Goal: Transaction & Acquisition: Book appointment/travel/reservation

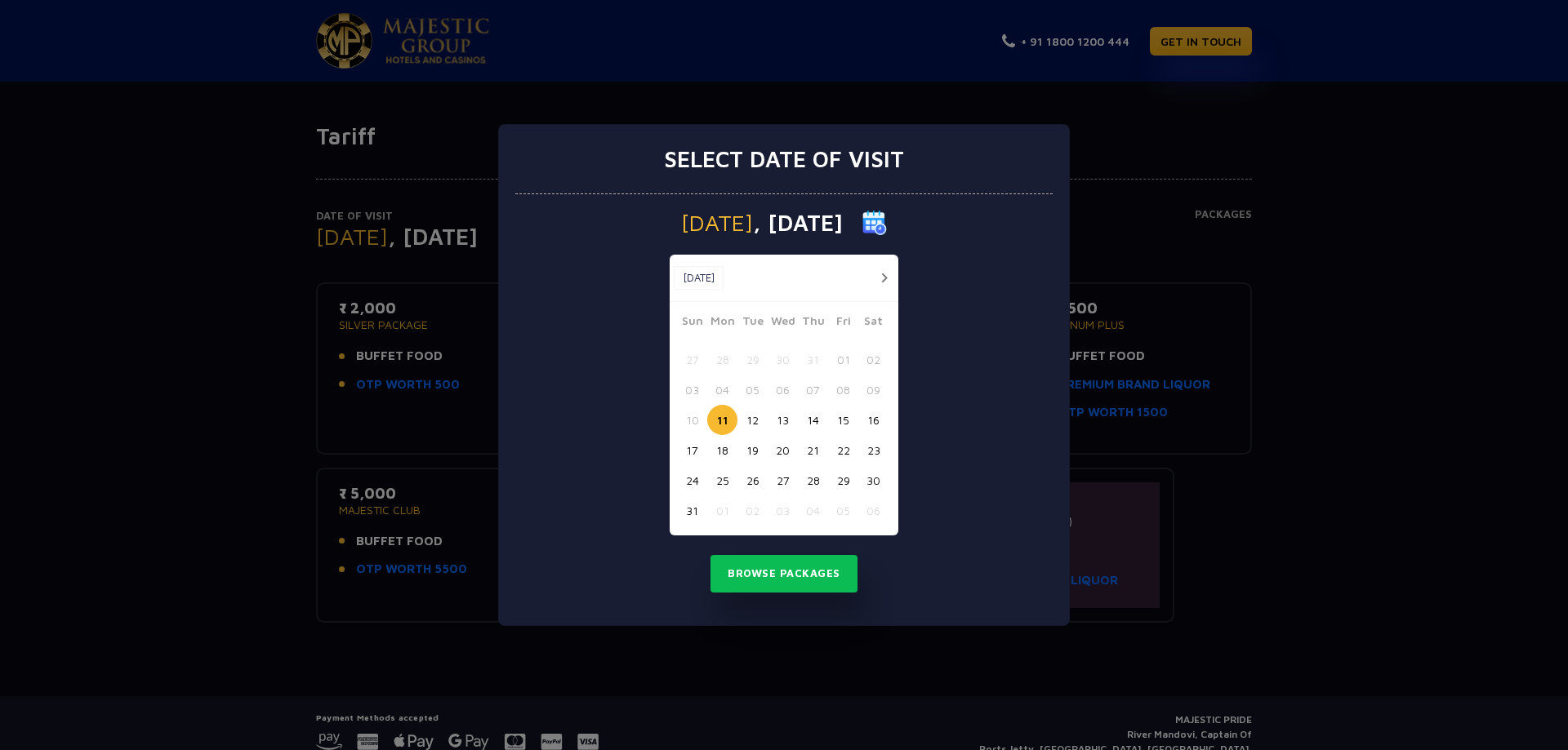
click at [941, 154] on div "Select date of visit" at bounding box center [784, 159] width 538 height 69
click at [953, 139] on div "Select date of visit" at bounding box center [784, 159] width 538 height 69
click at [844, 420] on button "15" at bounding box center [843, 420] width 30 height 30
click at [805, 578] on button "Browse Packages" at bounding box center [784, 574] width 147 height 38
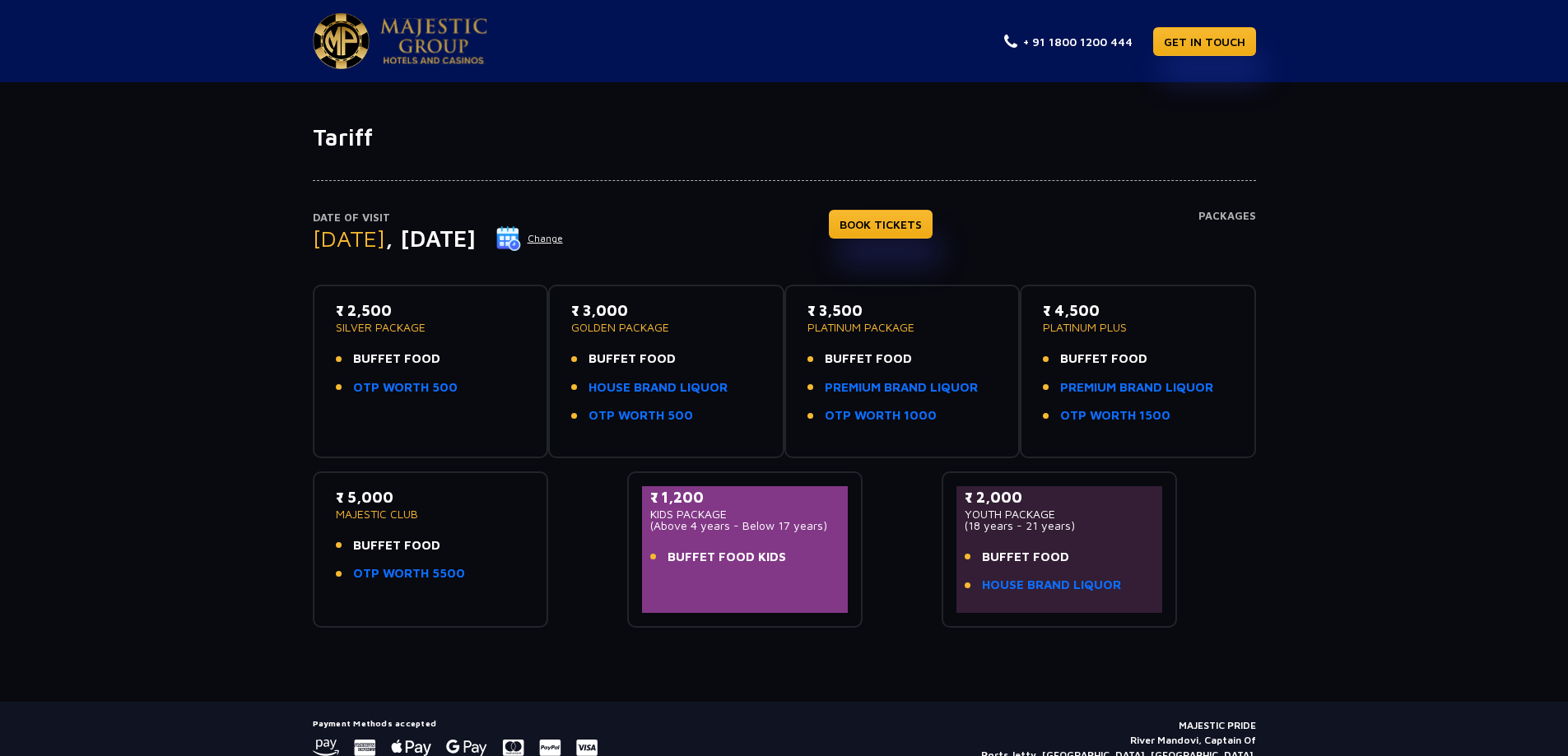
scroll to position [70, 0]
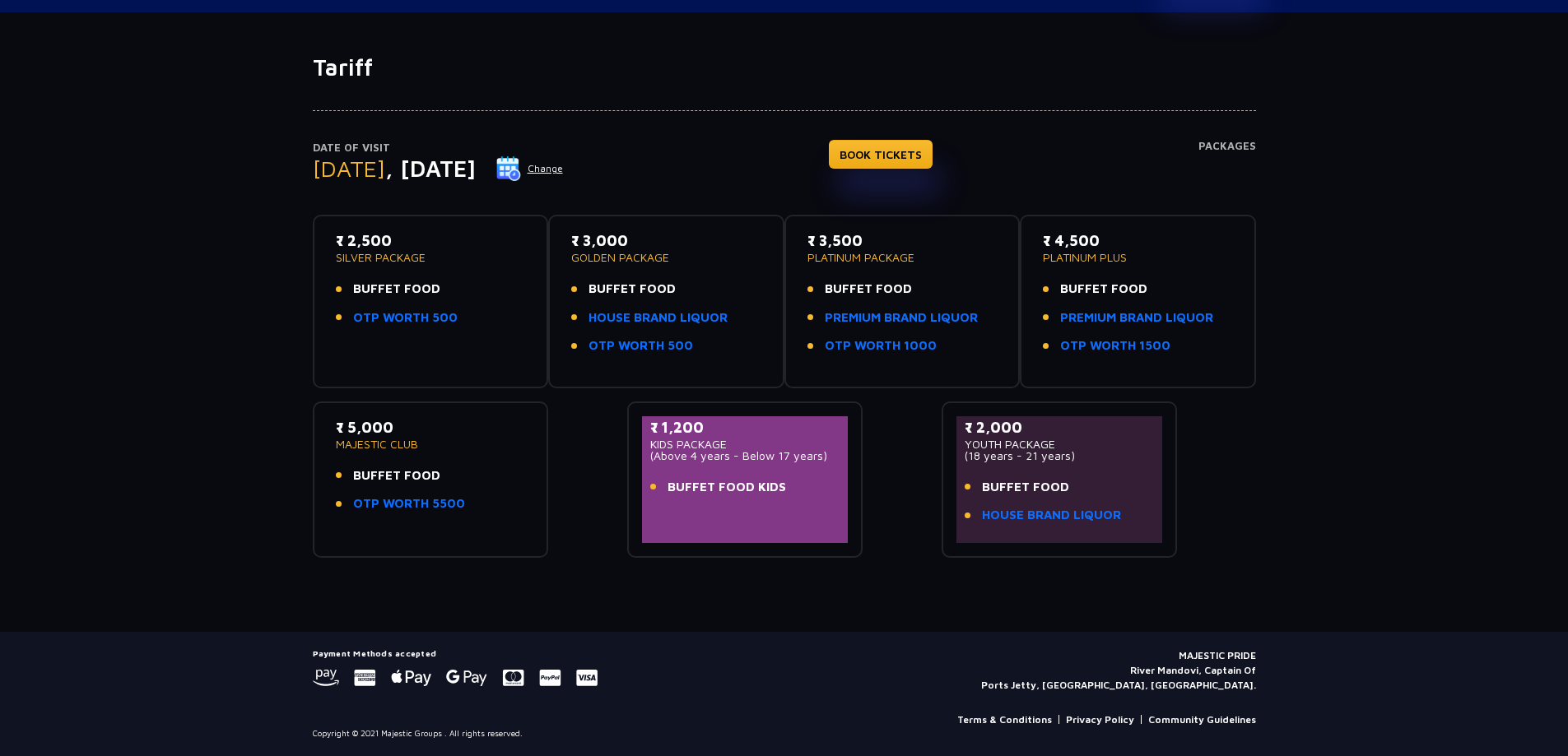
click at [807, 464] on div "₹ 1,200 KIDS PACKAGE (Above 4 years - Below 17 years) BUFFET FOOD KIDS" at bounding box center [745, 462] width 191 height 90
